Goal: Information Seeking & Learning: Learn about a topic

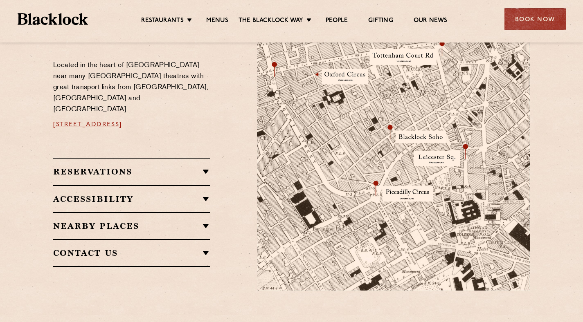
scroll to position [520, 0]
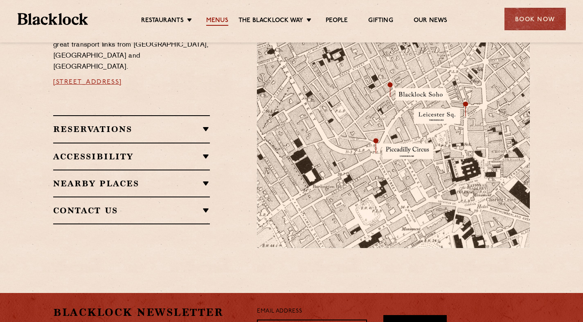
click at [216, 20] on link "Menus" at bounding box center [217, 21] width 22 height 9
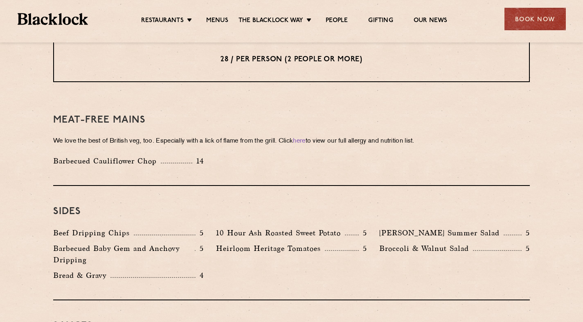
scroll to position [1281, 0]
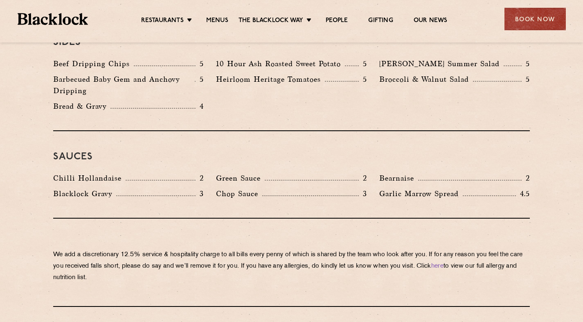
drag, startPoint x: 367, startPoint y: 168, endPoint x: 282, endPoint y: 174, distance: 84.8
click at [356, 188] on div "Chop Sauce 3" at bounding box center [291, 196] width 163 height 16
click at [183, 181] on div "Sauces Chilli Hollandaise 2 Green Sauce 2 Bearnaise 2 [PERSON_NAME] Gravy 3 Cho…" at bounding box center [291, 174] width 476 height 87
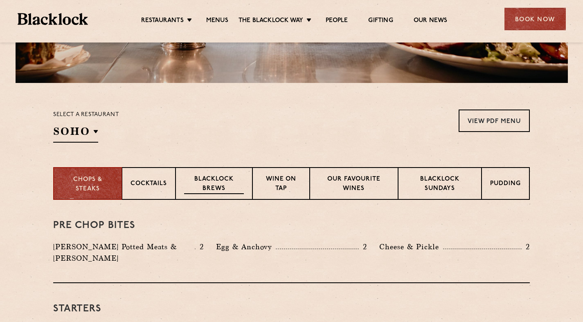
scroll to position [243, 0]
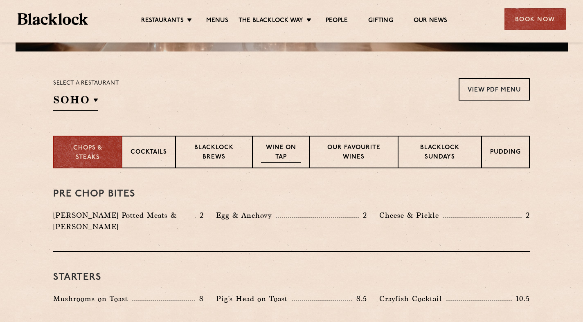
click at [265, 164] on div "Wine on Tap" at bounding box center [280, 152] width 57 height 33
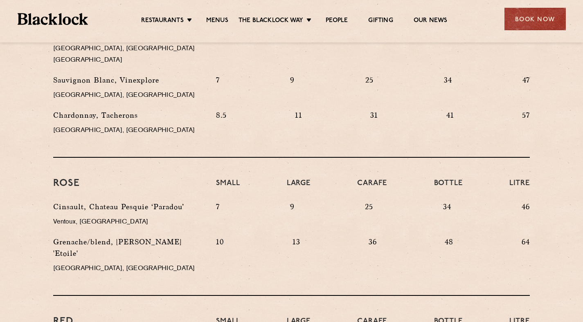
scroll to position [681, 0]
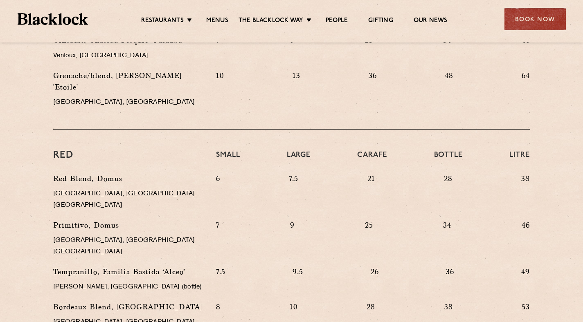
drag, startPoint x: 434, startPoint y: 163, endPoint x: 444, endPoint y: 168, distance: 10.4
click at [442, 173] on div "6 7.5 21 28 38" at bounding box center [373, 196] width 326 height 47
click at [443, 173] on div "6 7.5 21 28 38" at bounding box center [373, 196] width 326 height 47
drag, startPoint x: 440, startPoint y: 173, endPoint x: 454, endPoint y: 177, distance: 14.7
click at [446, 174] on div "6 7.5 21 28 38" at bounding box center [373, 196] width 326 height 47
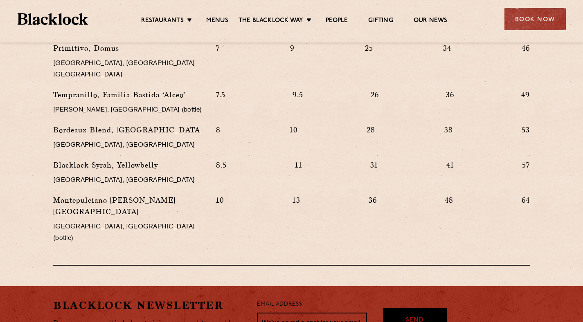
scroll to position [770, 0]
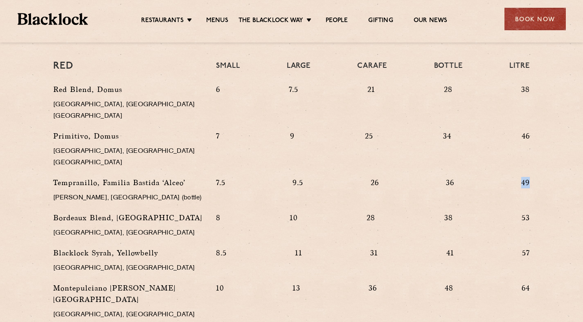
drag, startPoint x: 532, startPoint y: 148, endPoint x: 588, endPoint y: 182, distance: 66.0
click at [504, 177] on div "7.5 9.5 26 36 49" at bounding box center [373, 194] width 326 height 35
drag, startPoint x: 439, startPoint y: 151, endPoint x: 498, endPoint y: 156, distance: 59.9
click at [474, 177] on div "7.5 9.5 26 36 49" at bounding box center [373, 194] width 326 height 35
drag, startPoint x: 498, startPoint y: 156, endPoint x: 518, endPoint y: 151, distance: 20.3
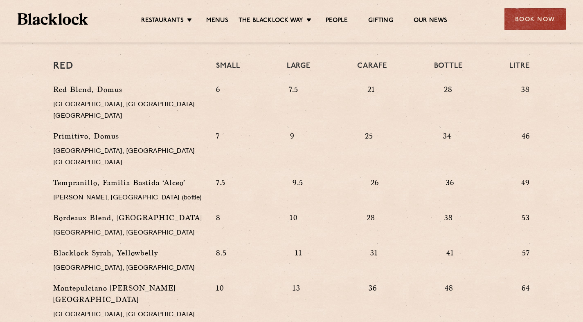
click at [499, 177] on div "7.5 9.5 26 36 49" at bounding box center [373, 194] width 326 height 35
drag, startPoint x: 555, startPoint y: 123, endPoint x: 540, endPoint y: 128, distance: 15.7
click at [116, 130] on p "Primitivo, Domus" at bounding box center [128, 135] width 150 height 11
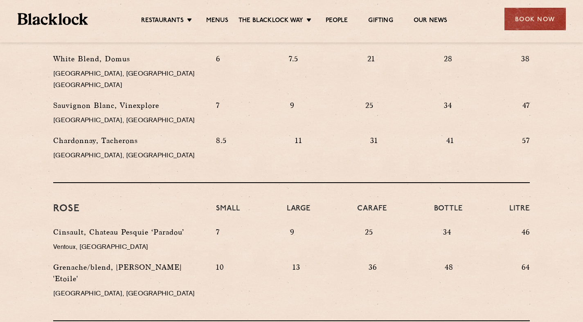
scroll to position [318, 0]
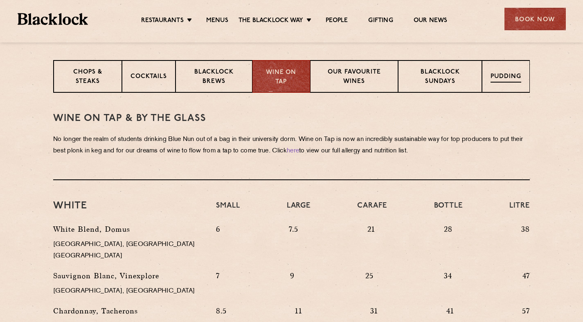
click at [494, 61] on div "Pudding" at bounding box center [506, 76] width 48 height 33
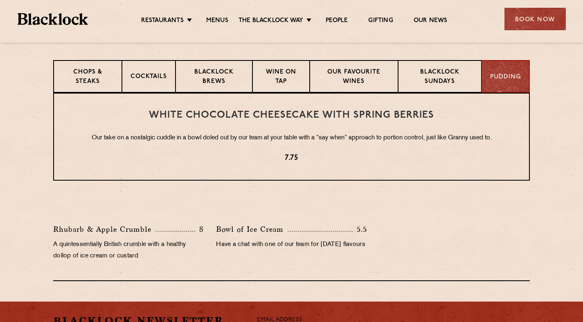
click at [374, 139] on p "Our take on a nostalgic cuddle in a bowl doled out by our team at your table wi…" at bounding box center [291, 138] width 442 height 11
drag, startPoint x: 374, startPoint y: 139, endPoint x: 510, endPoint y: 140, distance: 136.5
click at [463, 139] on p "Our take on a nostalgic cuddle in a bowl doled out by our team at your table wi…" at bounding box center [291, 138] width 442 height 11
click at [510, 140] on p "Our take on a nostalgic cuddle in a bowl doled out by our team at your table wi…" at bounding box center [291, 138] width 442 height 11
click at [457, 92] on div "Blacklock Sundays" at bounding box center [439, 76] width 83 height 33
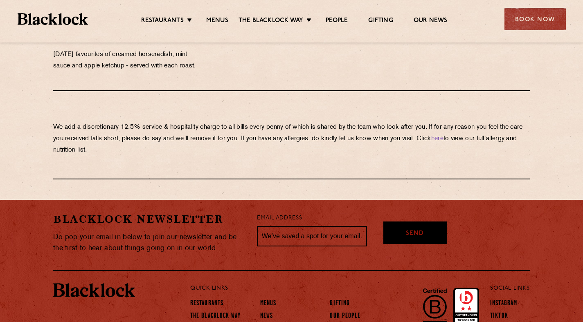
scroll to position [925, 0]
